Goal: Information Seeking & Learning: Check status

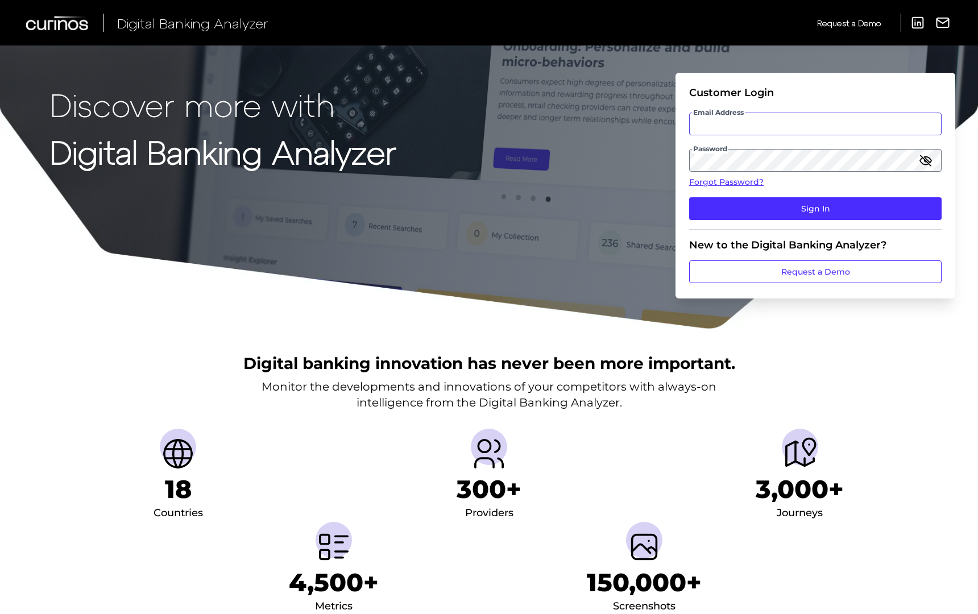
type input "[EMAIL_ADDRESS][DOMAIN_NAME]"
click at [776, 189] on fieldset "Customer Login Email Address [EMAIL_ADDRESS][DOMAIN_NAME] Password Forgot Passw…" at bounding box center [815, 157] width 252 height 143
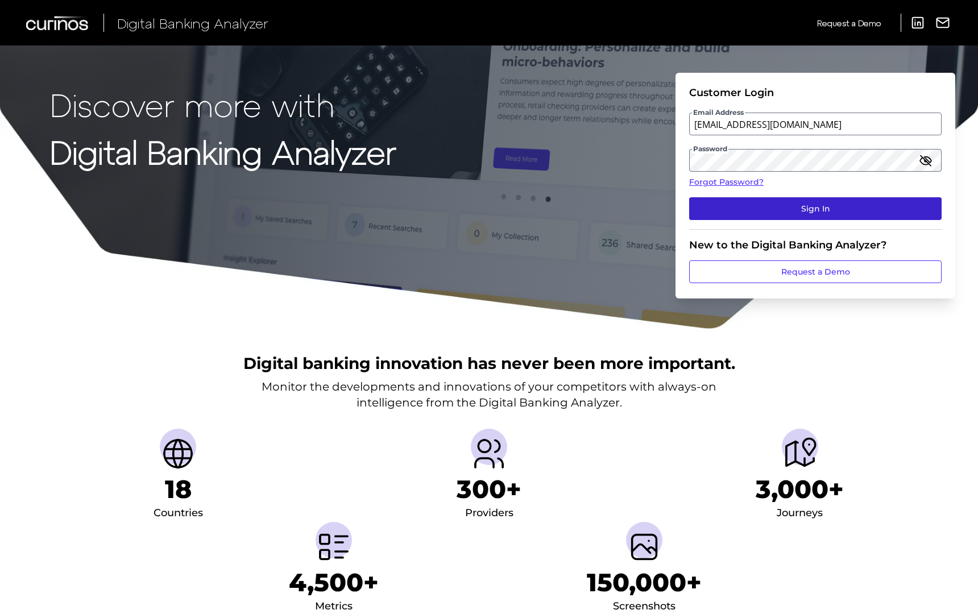
click at [770, 202] on button "Sign In" at bounding box center [815, 208] width 252 height 23
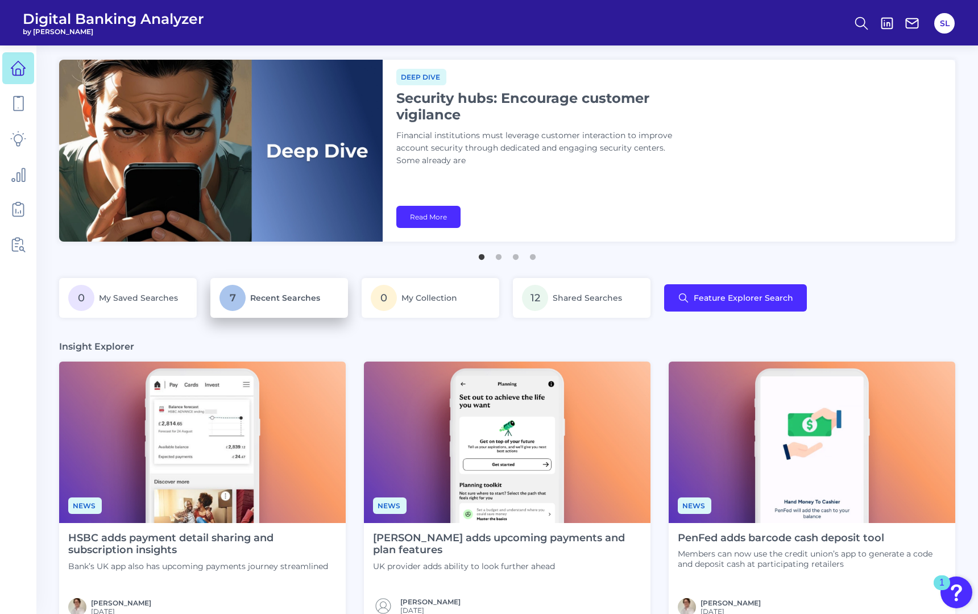
click at [284, 314] on link "7 Recent Searches" at bounding box center [279, 298] width 138 height 40
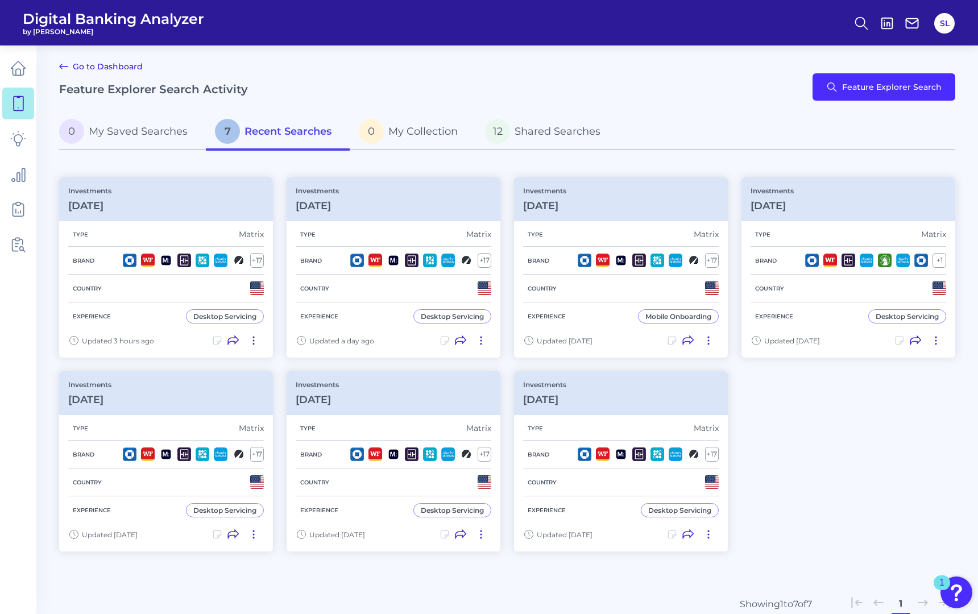
click at [395, 77] on div "Go to Dashboard Feature Explorer Search Activity Feature Explorer Search" at bounding box center [507, 87] width 896 height 55
